Goal: Task Accomplishment & Management: Use online tool/utility

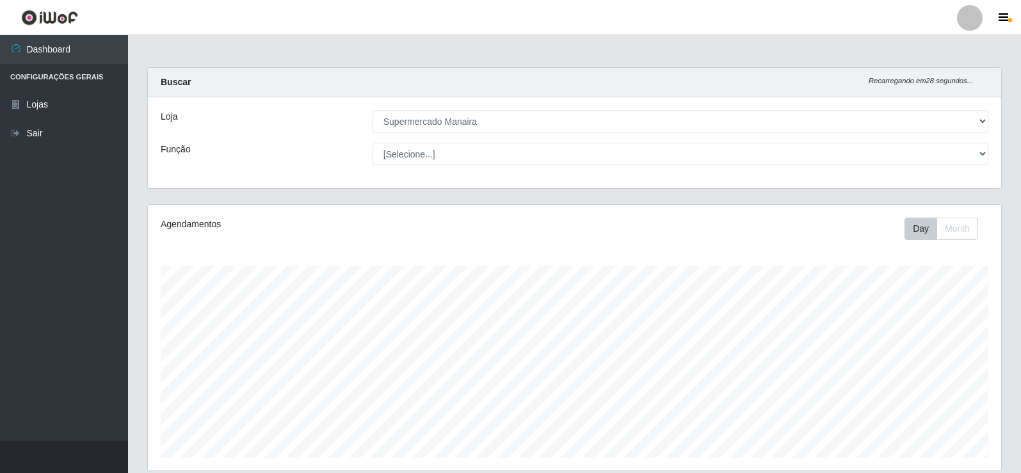
select select "443"
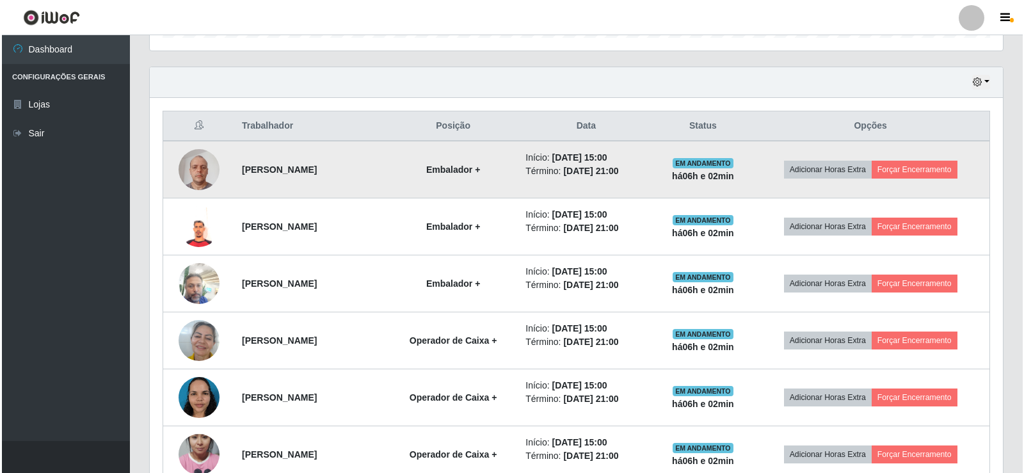
scroll to position [266, 853]
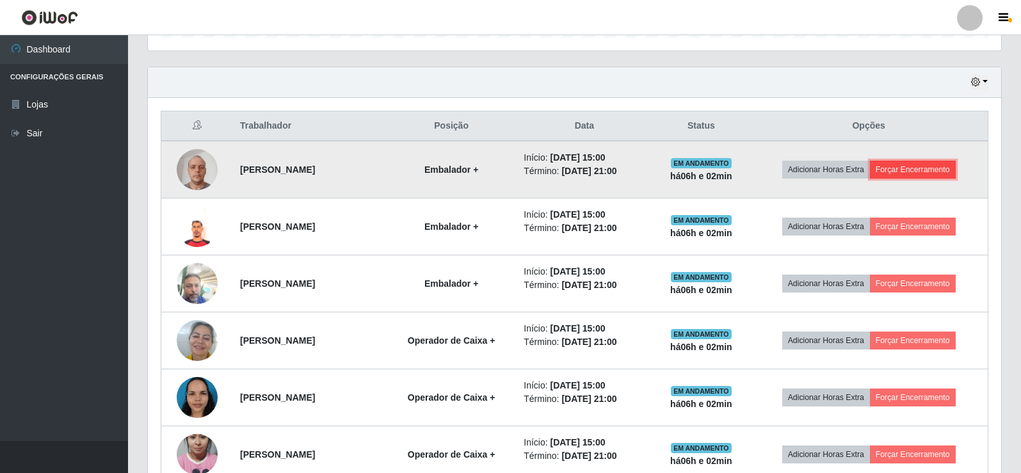
click at [922, 168] on button "Forçar Encerramento" at bounding box center [913, 170] width 86 height 18
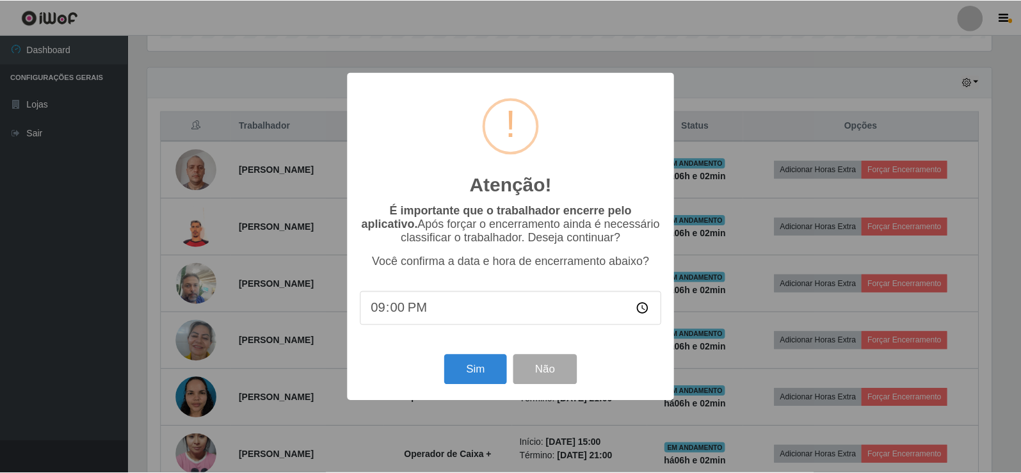
scroll to position [266, 847]
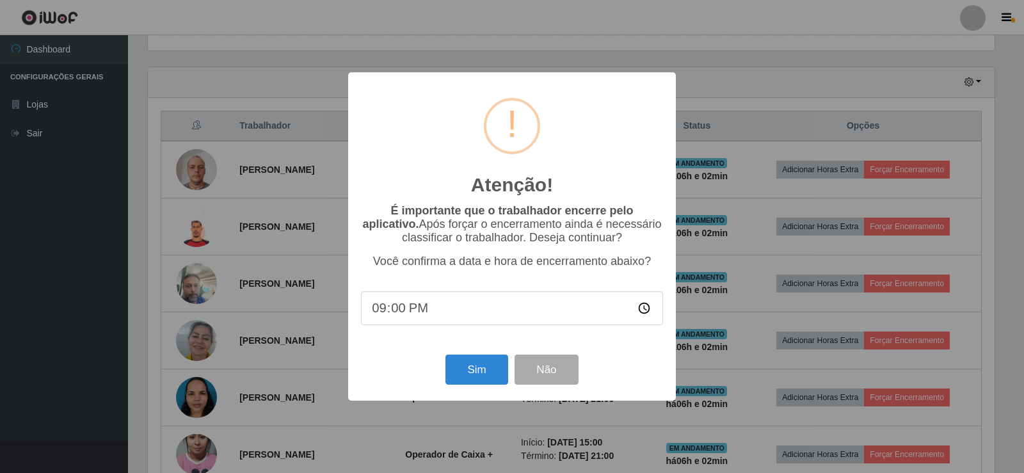
click at [406, 310] on input "21:00" at bounding box center [512, 308] width 302 height 34
click at [401, 311] on input "21:00" at bounding box center [512, 308] width 302 height 34
click at [477, 375] on button "Sim" at bounding box center [476, 370] width 62 height 30
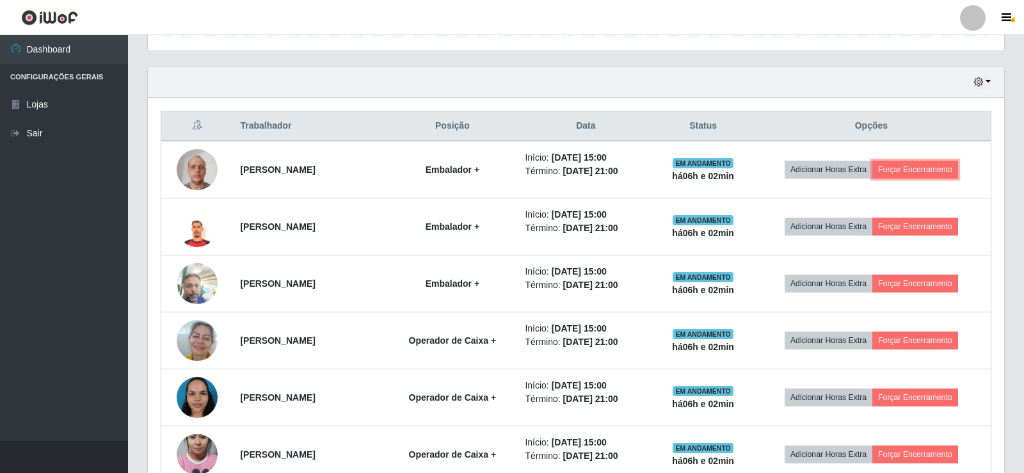
scroll to position [266, 853]
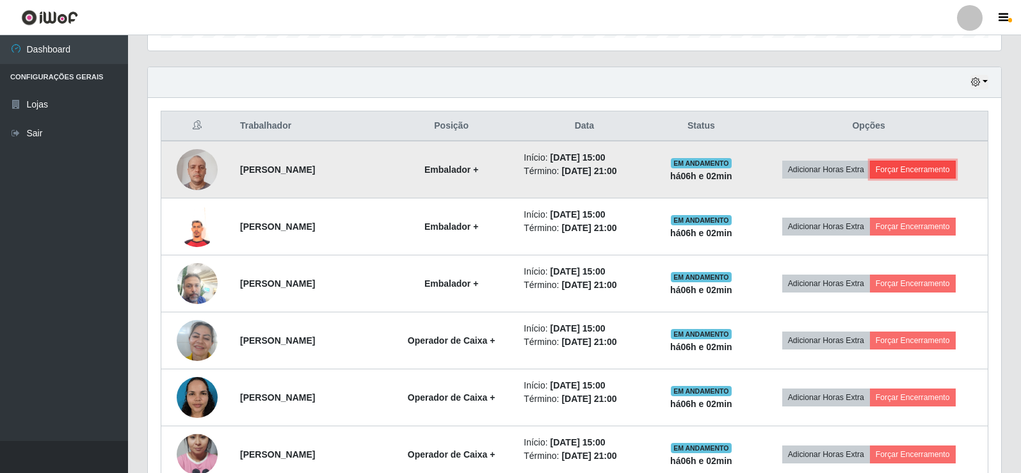
click at [907, 166] on button "Forçar Encerramento" at bounding box center [913, 170] width 86 height 18
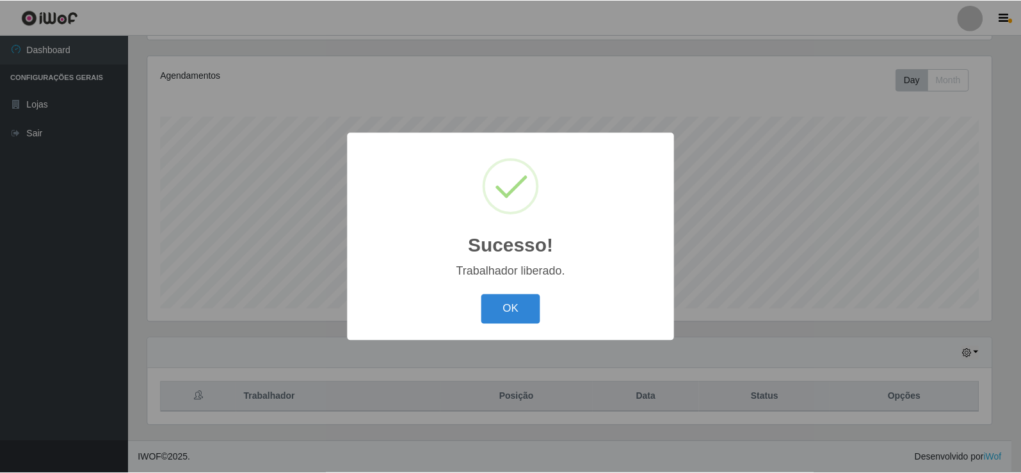
scroll to position [149, 0]
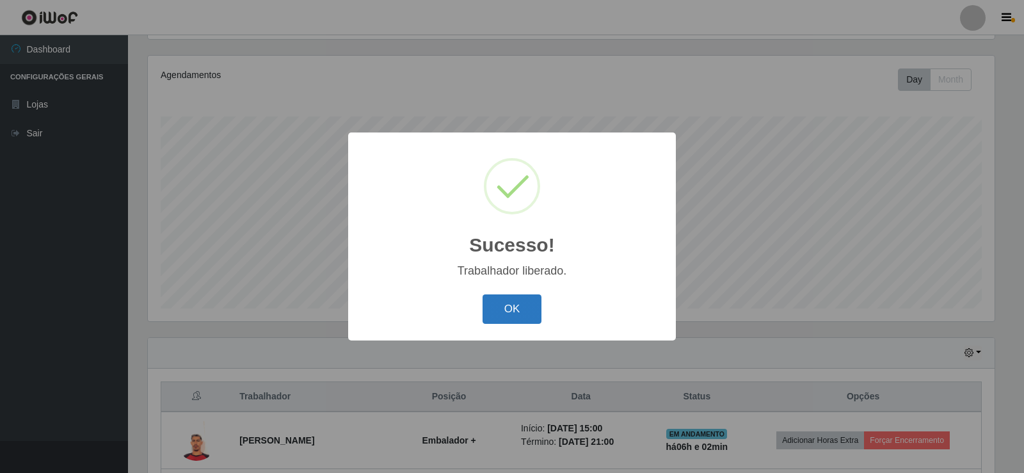
click at [499, 298] on button "OK" at bounding box center [512, 309] width 60 height 30
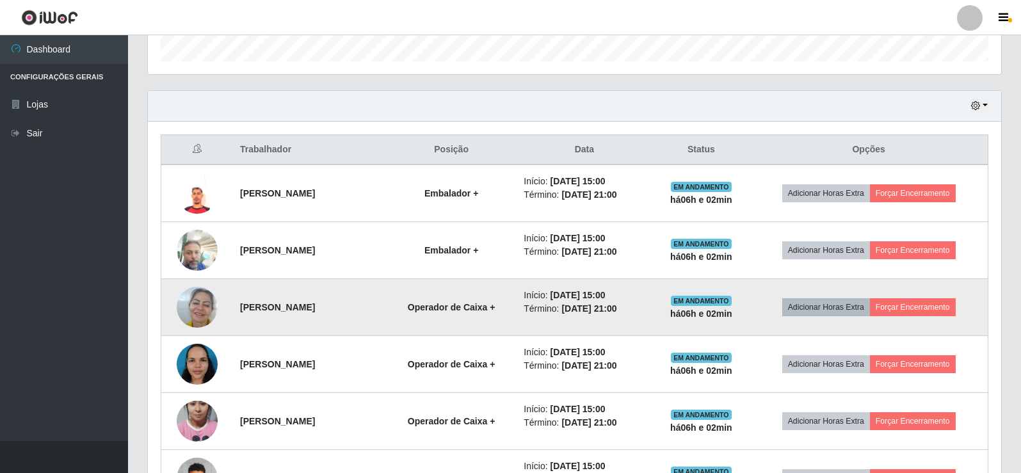
scroll to position [405, 0]
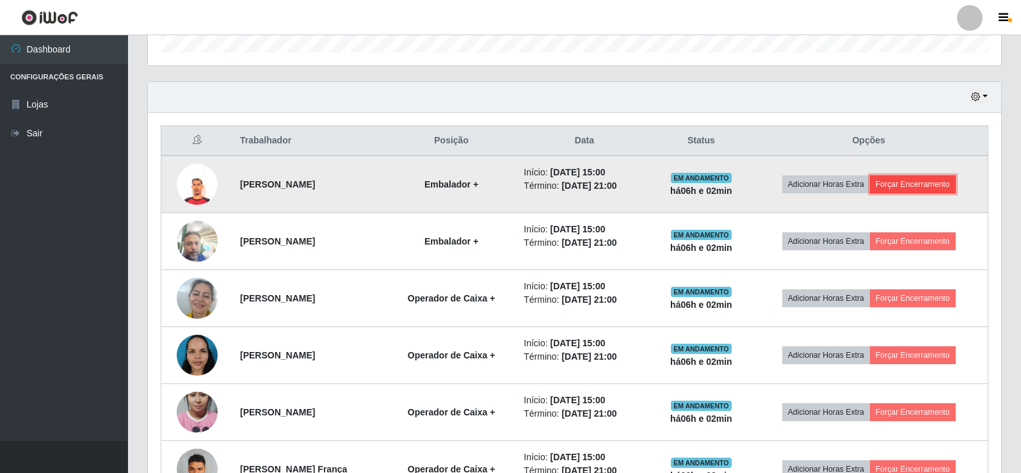
click at [916, 182] on button "Forçar Encerramento" at bounding box center [913, 184] width 86 height 18
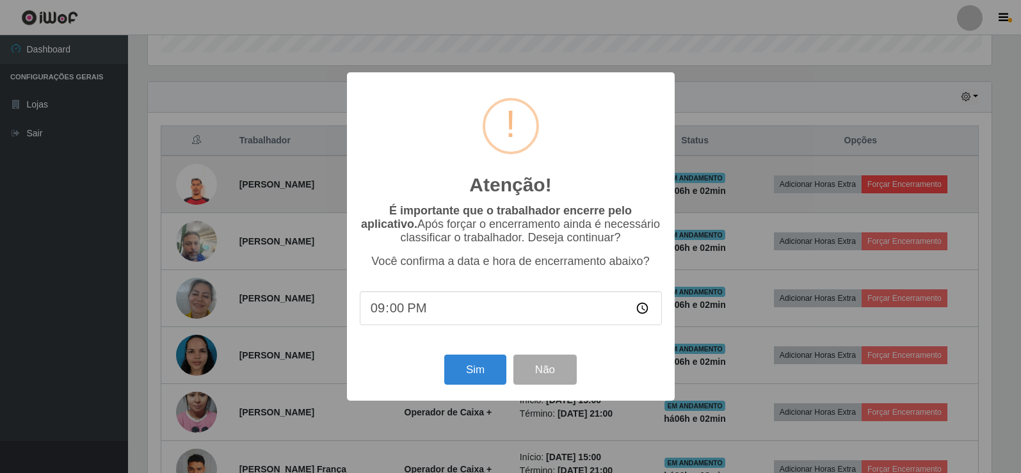
scroll to position [266, 847]
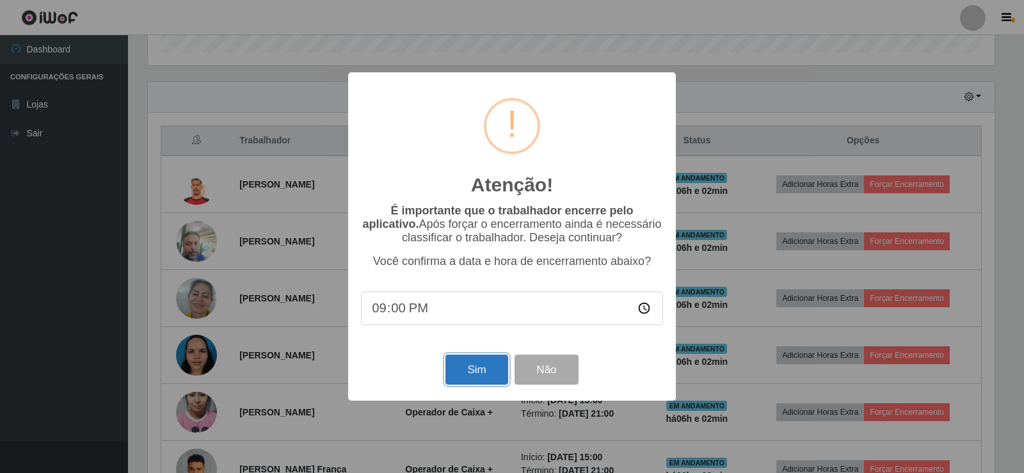
click at [460, 372] on button "Sim" at bounding box center [476, 370] width 62 height 30
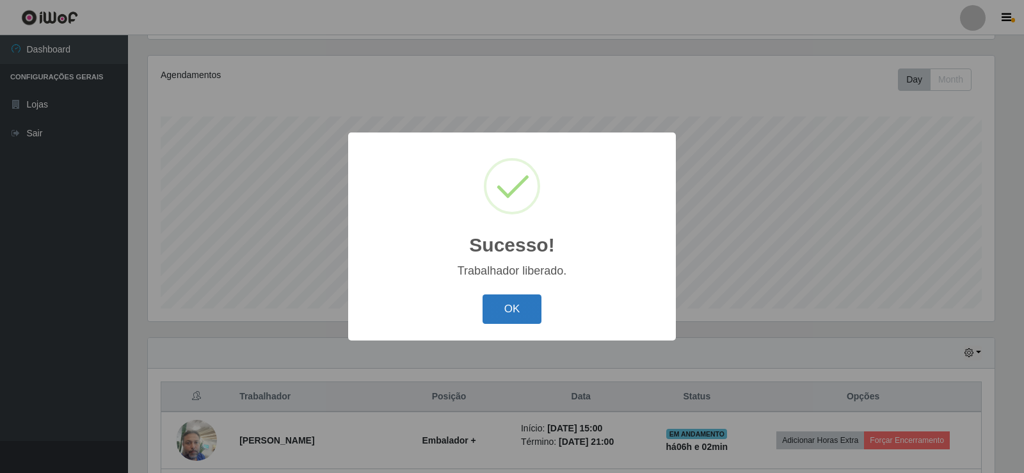
click at [517, 303] on button "OK" at bounding box center [512, 309] width 60 height 30
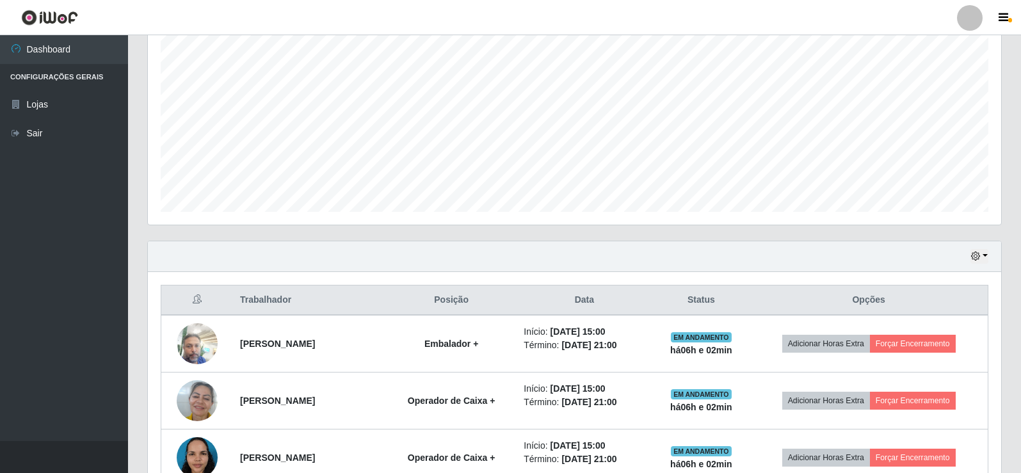
scroll to position [434, 0]
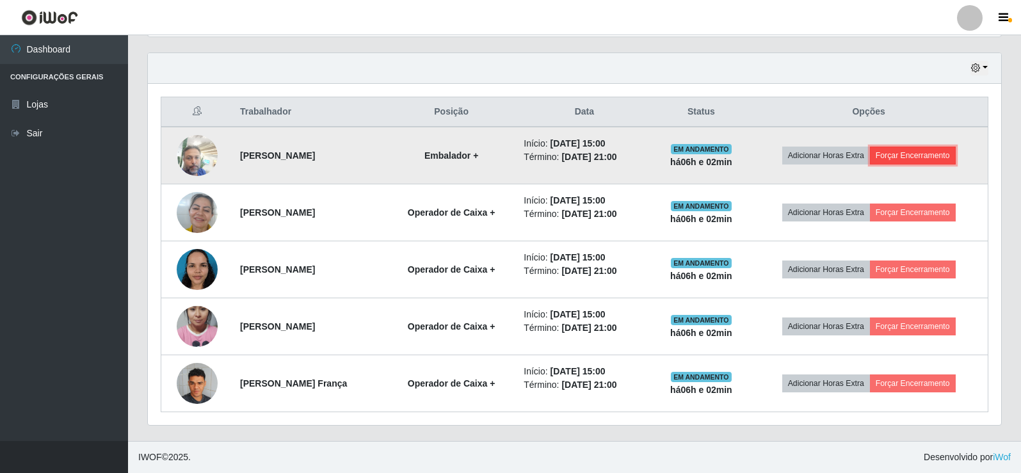
click at [914, 157] on button "Forçar Encerramento" at bounding box center [913, 156] width 86 height 18
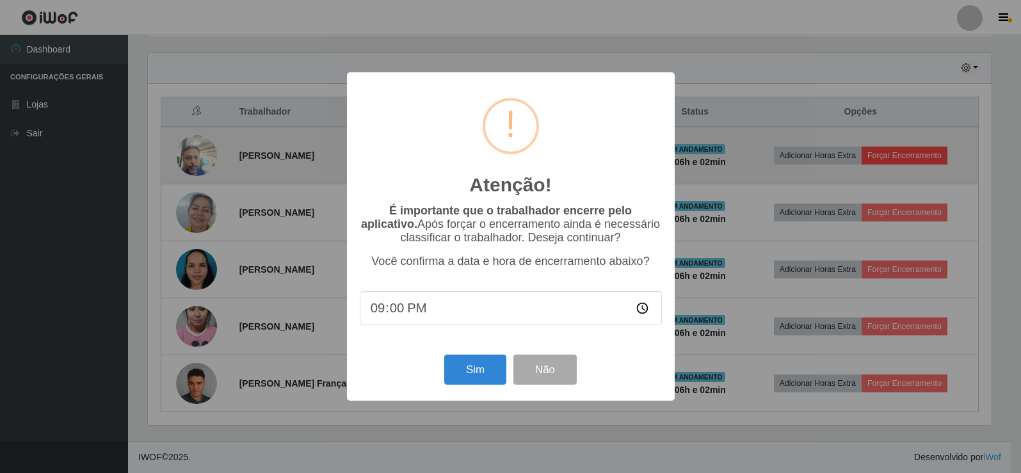
scroll to position [266, 847]
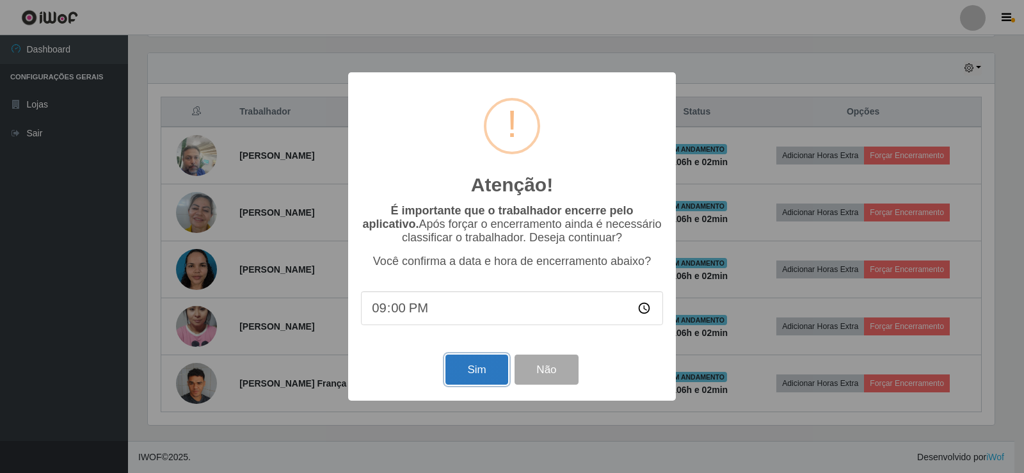
click at [474, 376] on button "Sim" at bounding box center [476, 370] width 62 height 30
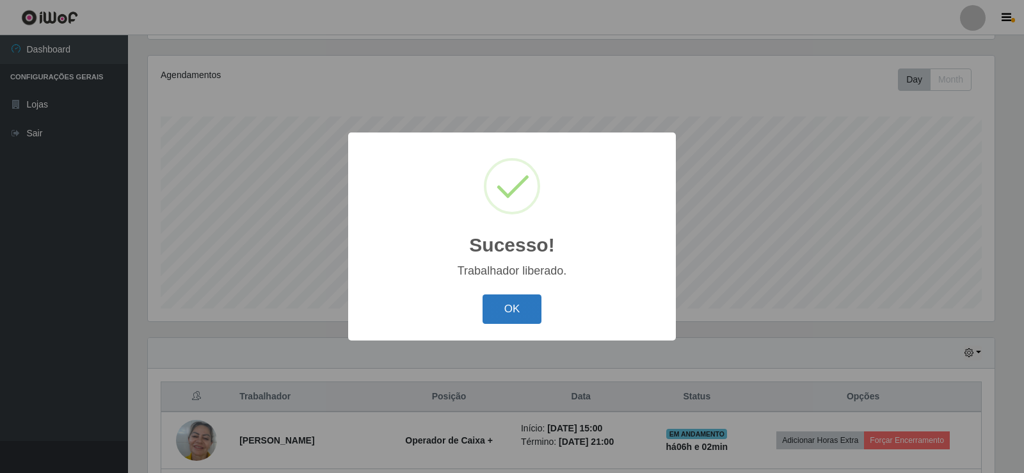
drag, startPoint x: 522, startPoint y: 301, endPoint x: 534, endPoint y: 301, distance: 12.8
click at [522, 301] on button "OK" at bounding box center [512, 309] width 60 height 30
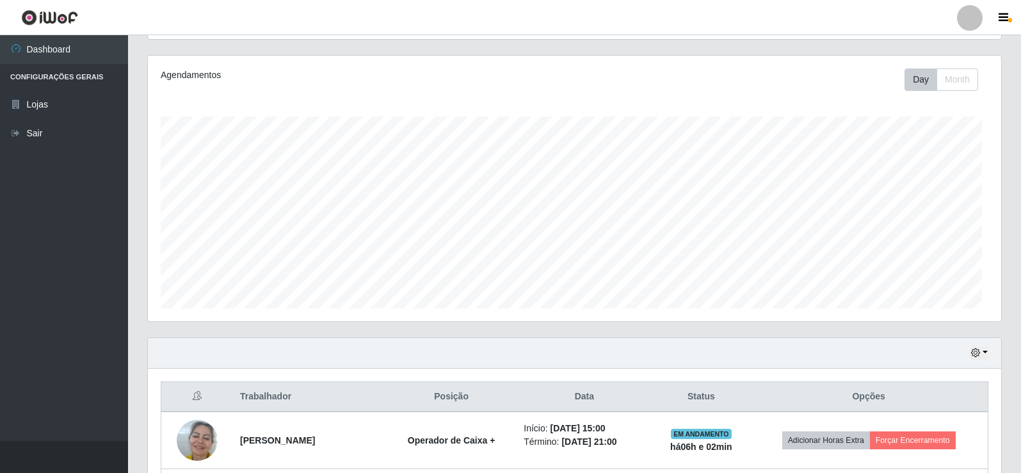
scroll to position [0, 0]
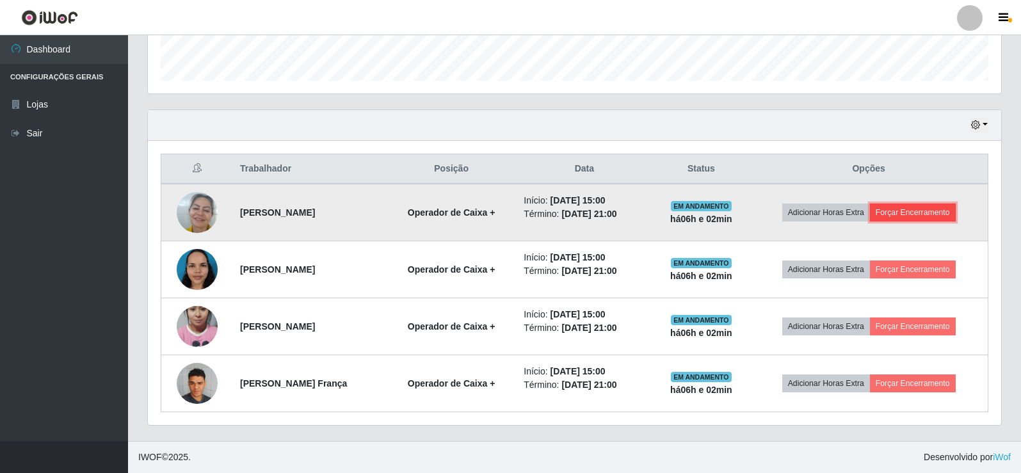
click at [927, 206] on button "Forçar Encerramento" at bounding box center [913, 212] width 86 height 18
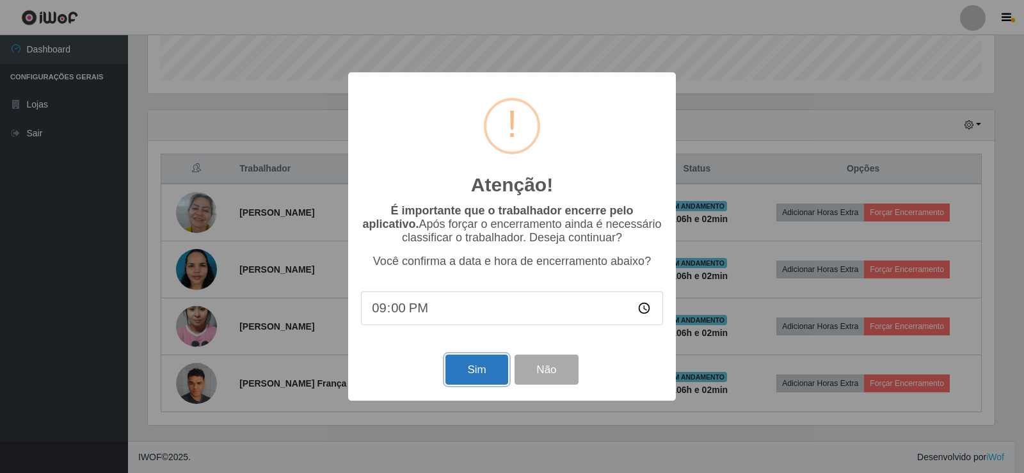
click at [481, 366] on button "Sim" at bounding box center [476, 370] width 62 height 30
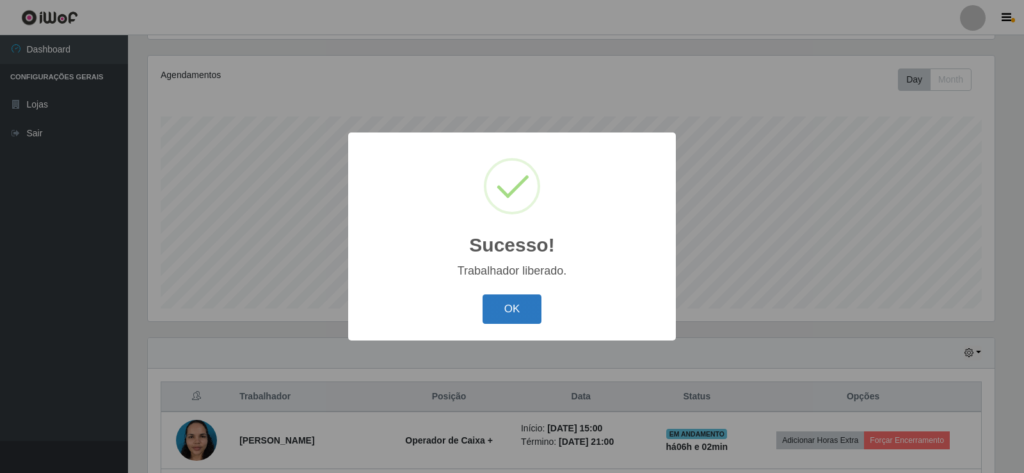
click at [497, 299] on button "OK" at bounding box center [512, 309] width 60 height 30
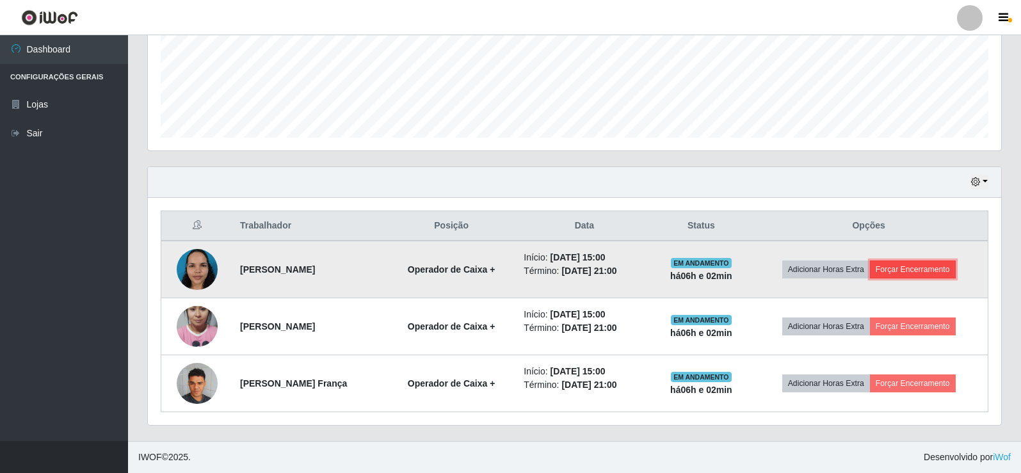
click at [916, 267] on button "Forçar Encerramento" at bounding box center [913, 269] width 86 height 18
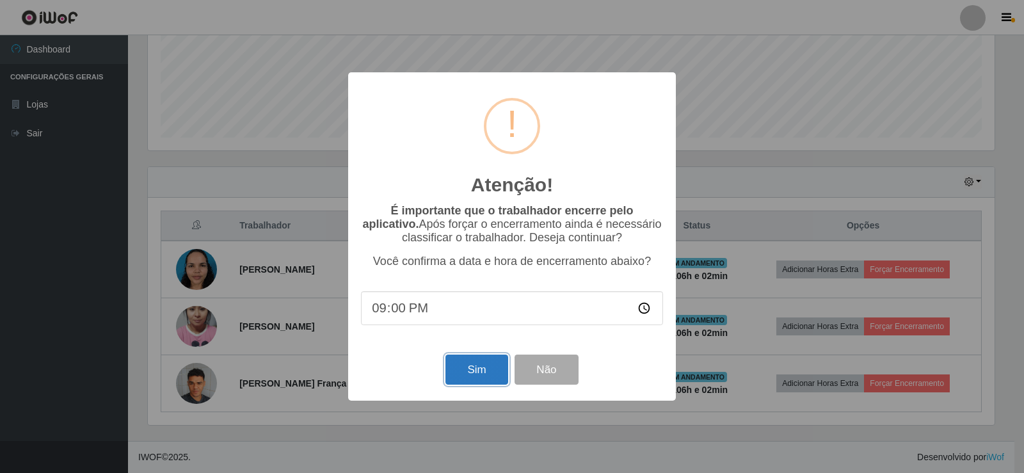
click at [479, 370] on button "Sim" at bounding box center [476, 370] width 62 height 30
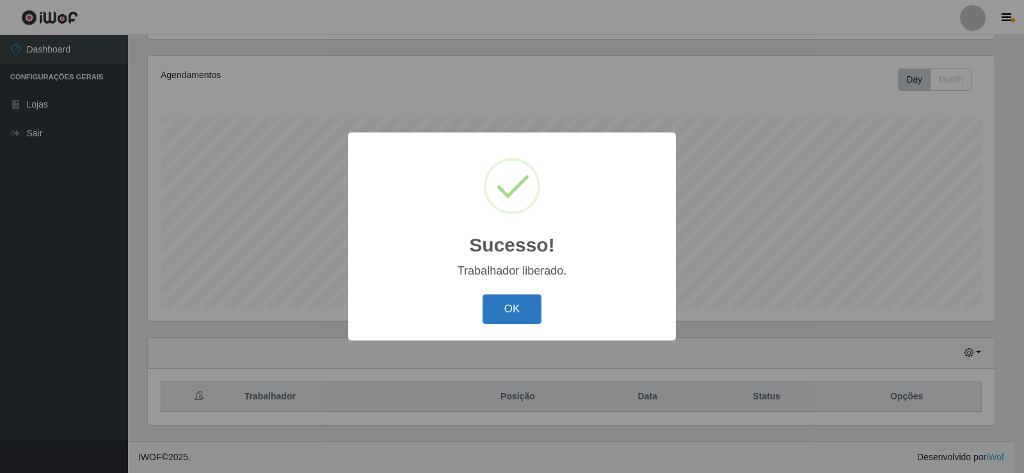
drag, startPoint x: 504, startPoint y: 301, endPoint x: 519, endPoint y: 305, distance: 16.0
click at [504, 301] on button "OK" at bounding box center [512, 309] width 60 height 30
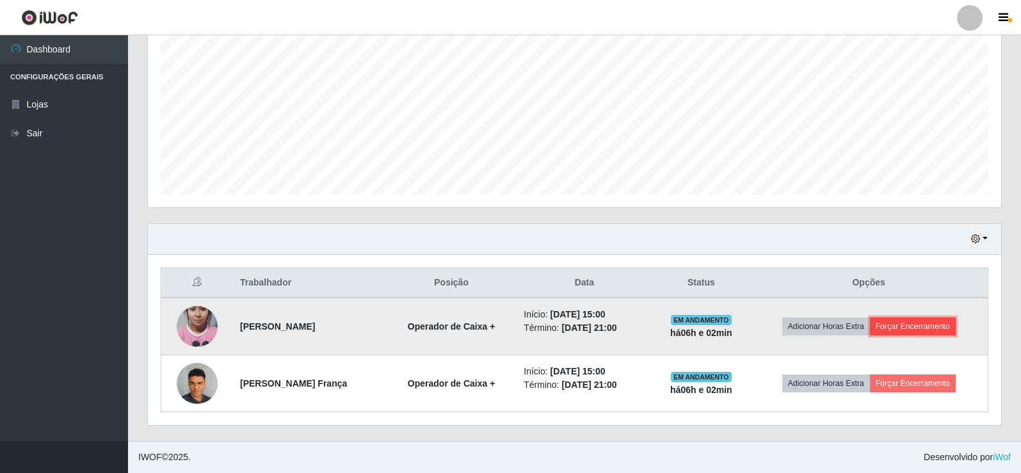
click at [909, 326] on button "Forçar Encerramento" at bounding box center [913, 326] width 86 height 18
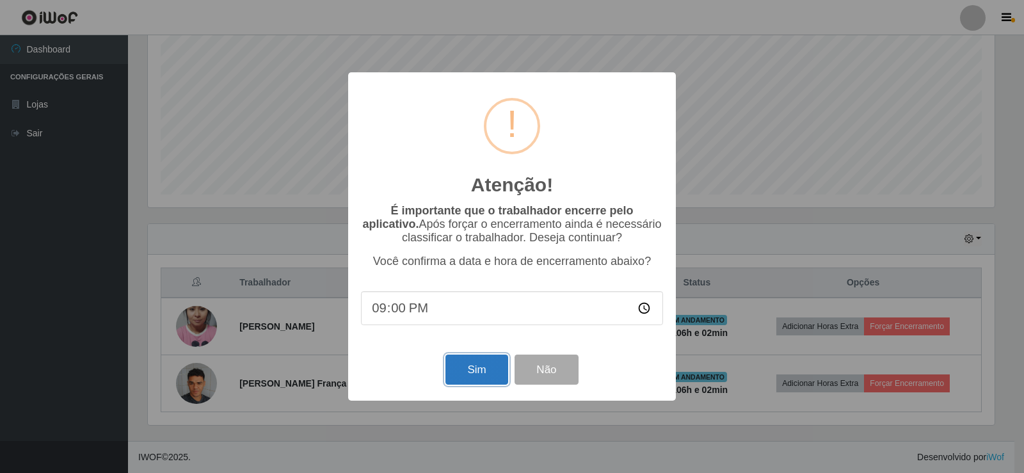
click at [476, 376] on button "Sim" at bounding box center [476, 370] width 62 height 30
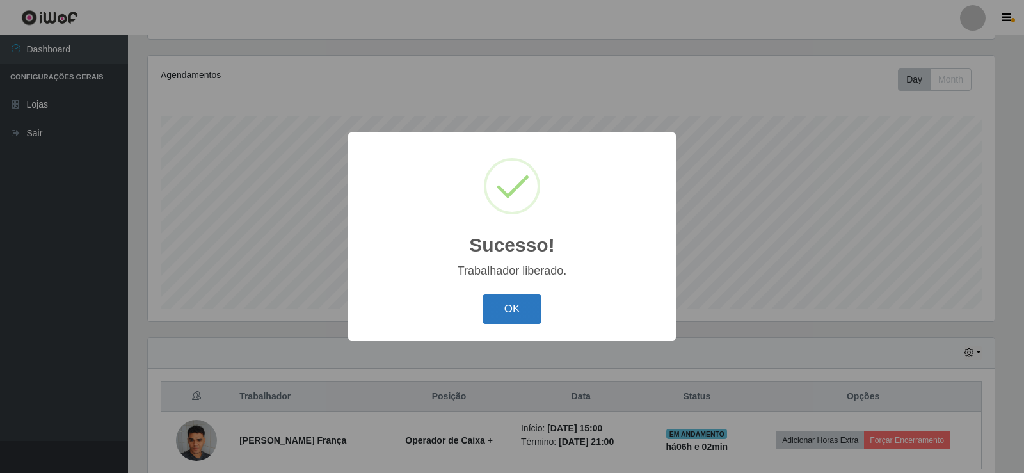
drag, startPoint x: 524, startPoint y: 291, endPoint x: 520, endPoint y: 312, distance: 22.2
click at [524, 298] on div "Sucesso! × Trabalhador liberado. OK Cancel" at bounding box center [512, 235] width 328 height 207
click at [520, 315] on button "OK" at bounding box center [512, 309] width 60 height 30
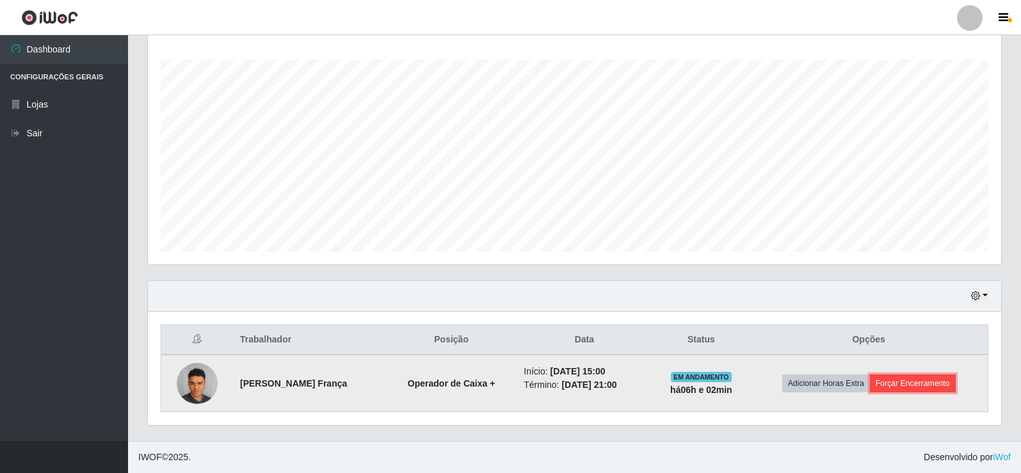
click at [925, 381] on button "Forçar Encerramento" at bounding box center [913, 383] width 86 height 18
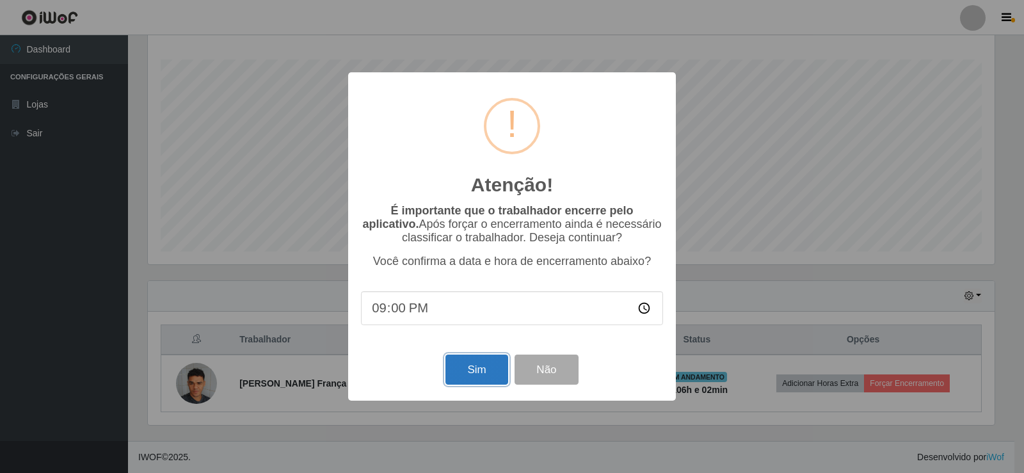
click at [475, 375] on button "Sim" at bounding box center [476, 370] width 62 height 30
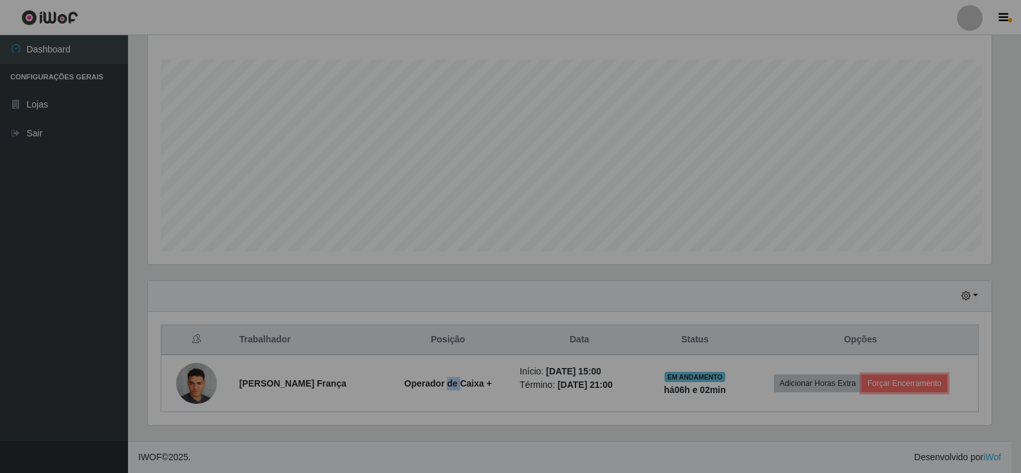
click at [475, 374] on td "Operador de Caixa +" at bounding box center [448, 384] width 128 height 58
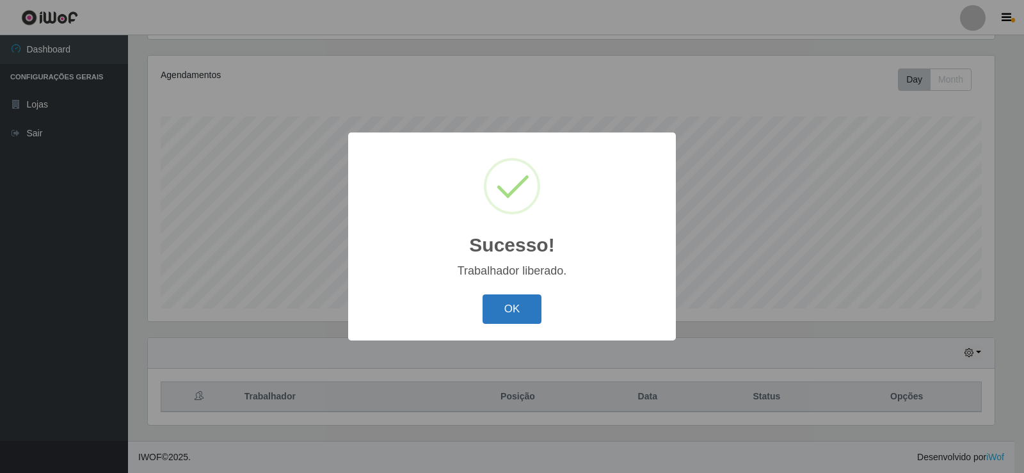
click at [508, 314] on button "OK" at bounding box center [512, 309] width 60 height 30
